Goal: Information Seeking & Learning: Learn about a topic

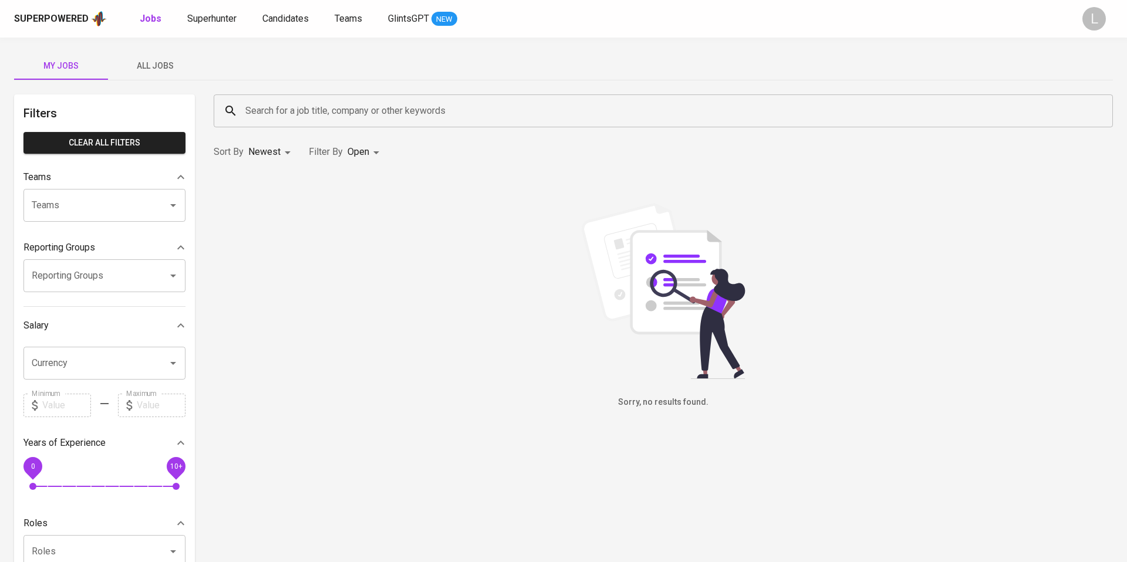
click at [162, 68] on span "All Jobs" at bounding box center [155, 66] width 80 height 15
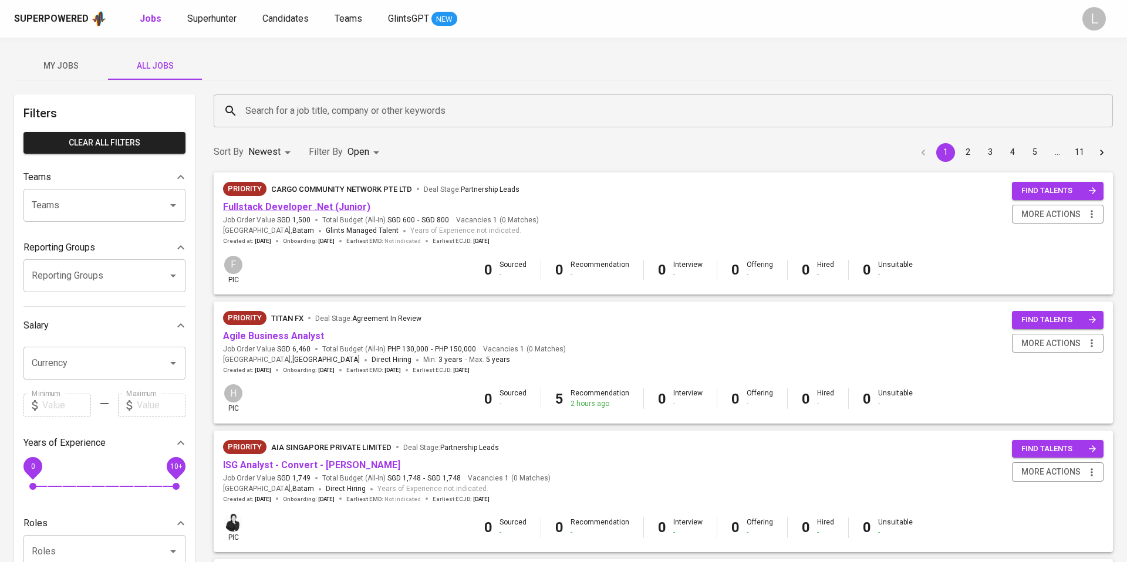
click at [275, 206] on link "Fullstack Developer .Net (Junior)" at bounding box center [296, 206] width 147 height 11
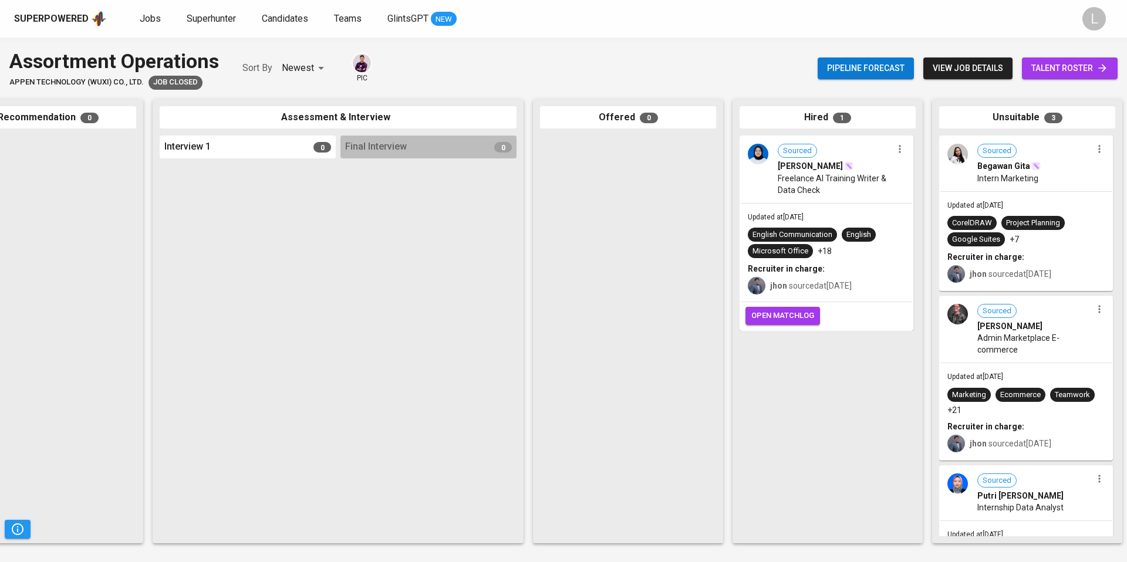
scroll to position [0, 271]
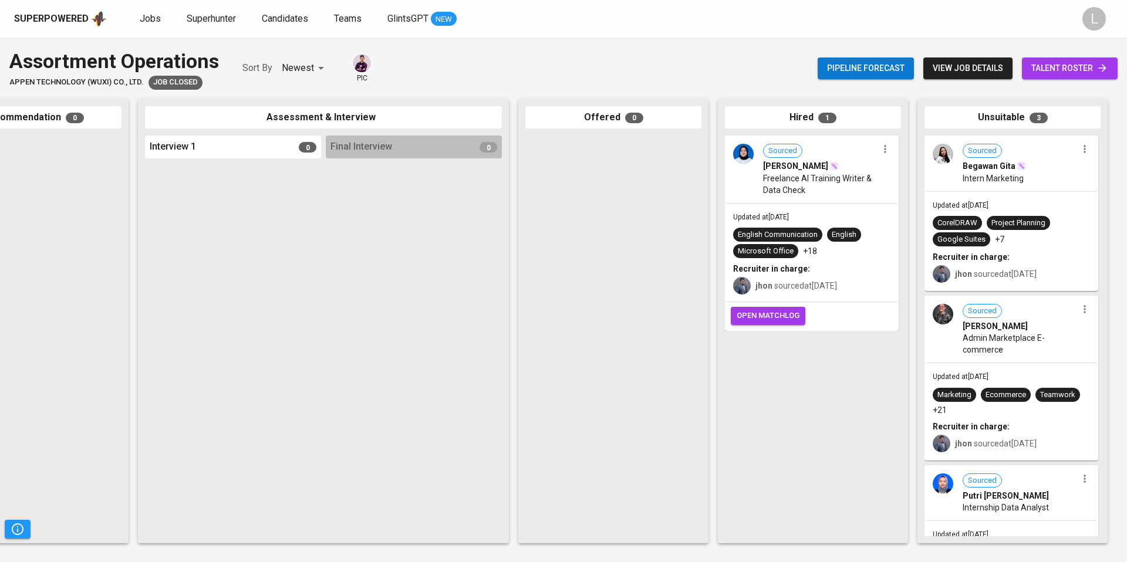
click at [971, 69] on span "view job details" at bounding box center [968, 68] width 70 height 15
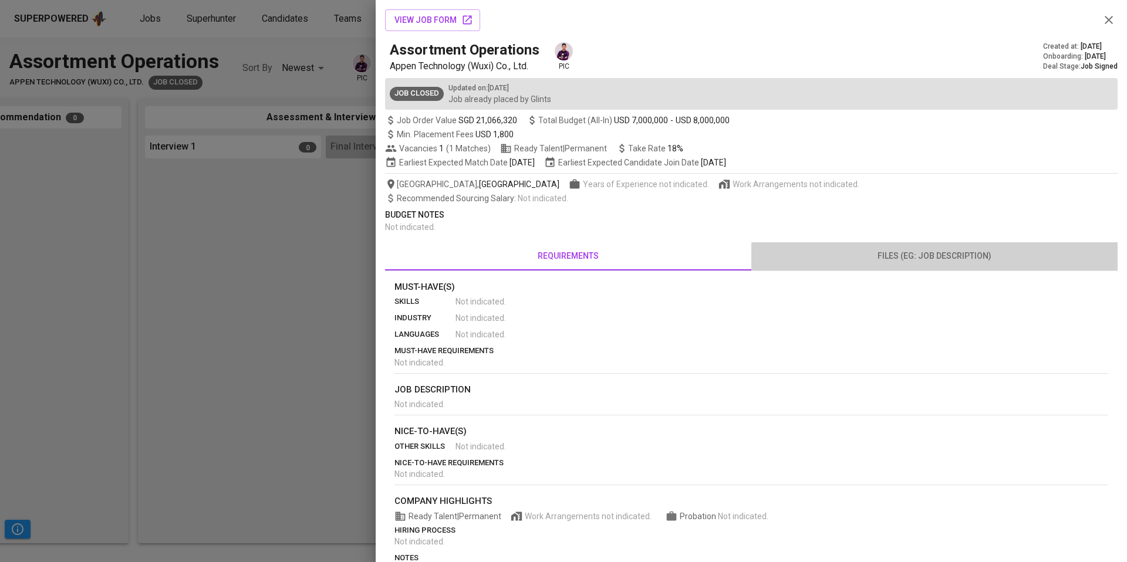
click at [885, 259] on span "files (eg: job description)" at bounding box center [934, 256] width 352 height 15
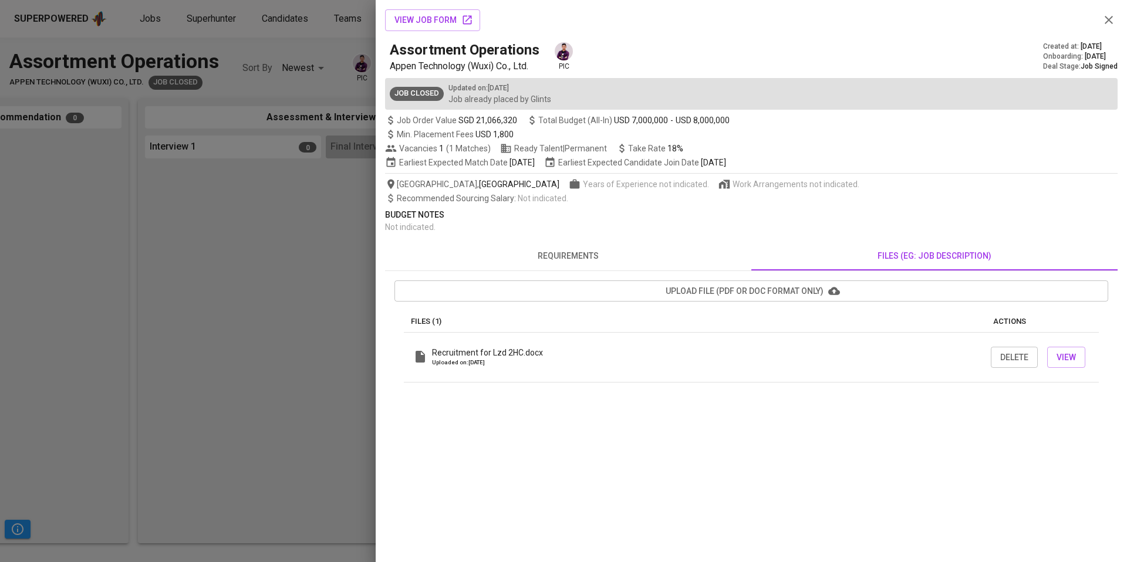
click at [594, 264] on button "requirements" at bounding box center [568, 256] width 366 height 28
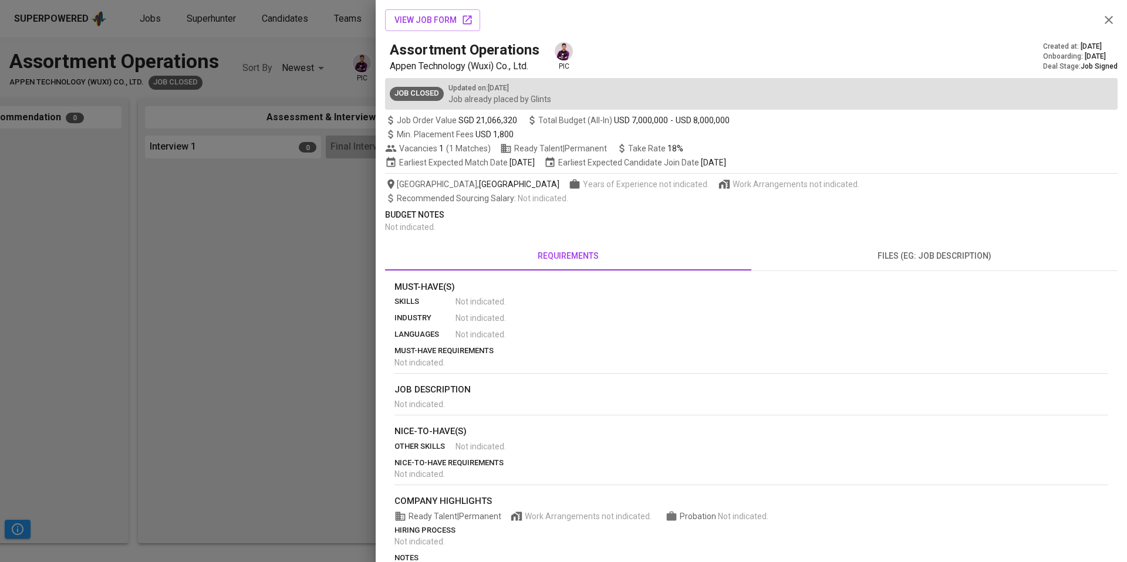
click at [288, 314] on div at bounding box center [563, 281] width 1127 height 562
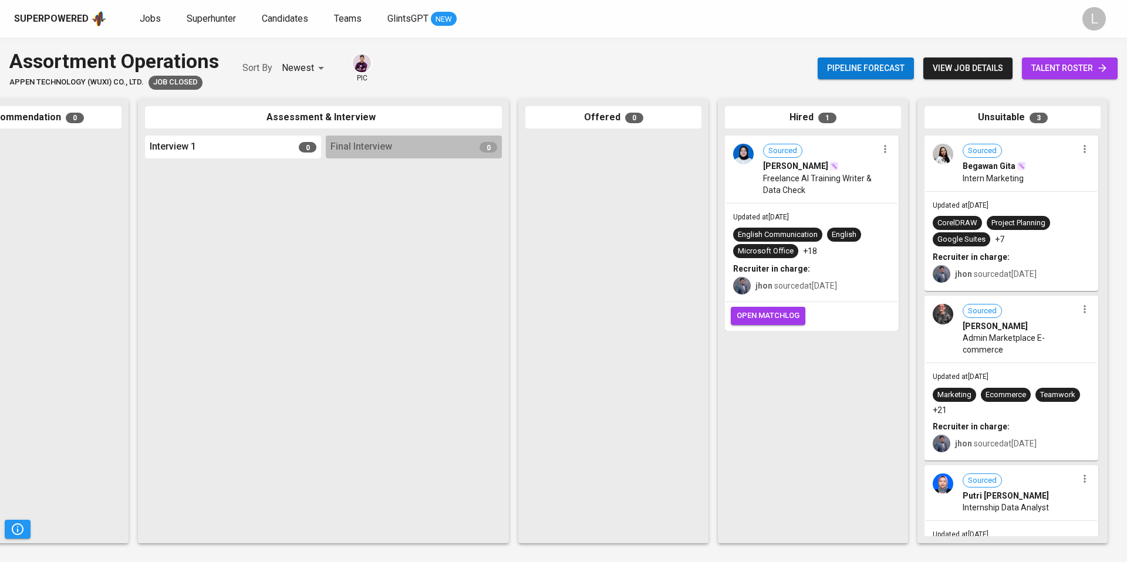
click at [1079, 148] on icon "button" at bounding box center [1085, 149] width 12 height 12
click at [880, 149] on div at bounding box center [563, 281] width 1127 height 562
click at [887, 149] on icon "button" at bounding box center [885, 149] width 12 height 12
click at [766, 324] on div at bounding box center [563, 281] width 1127 height 562
click at [764, 319] on span "open matchlog" at bounding box center [768, 316] width 63 height 14
